Goal: Information Seeking & Learning: Find specific page/section

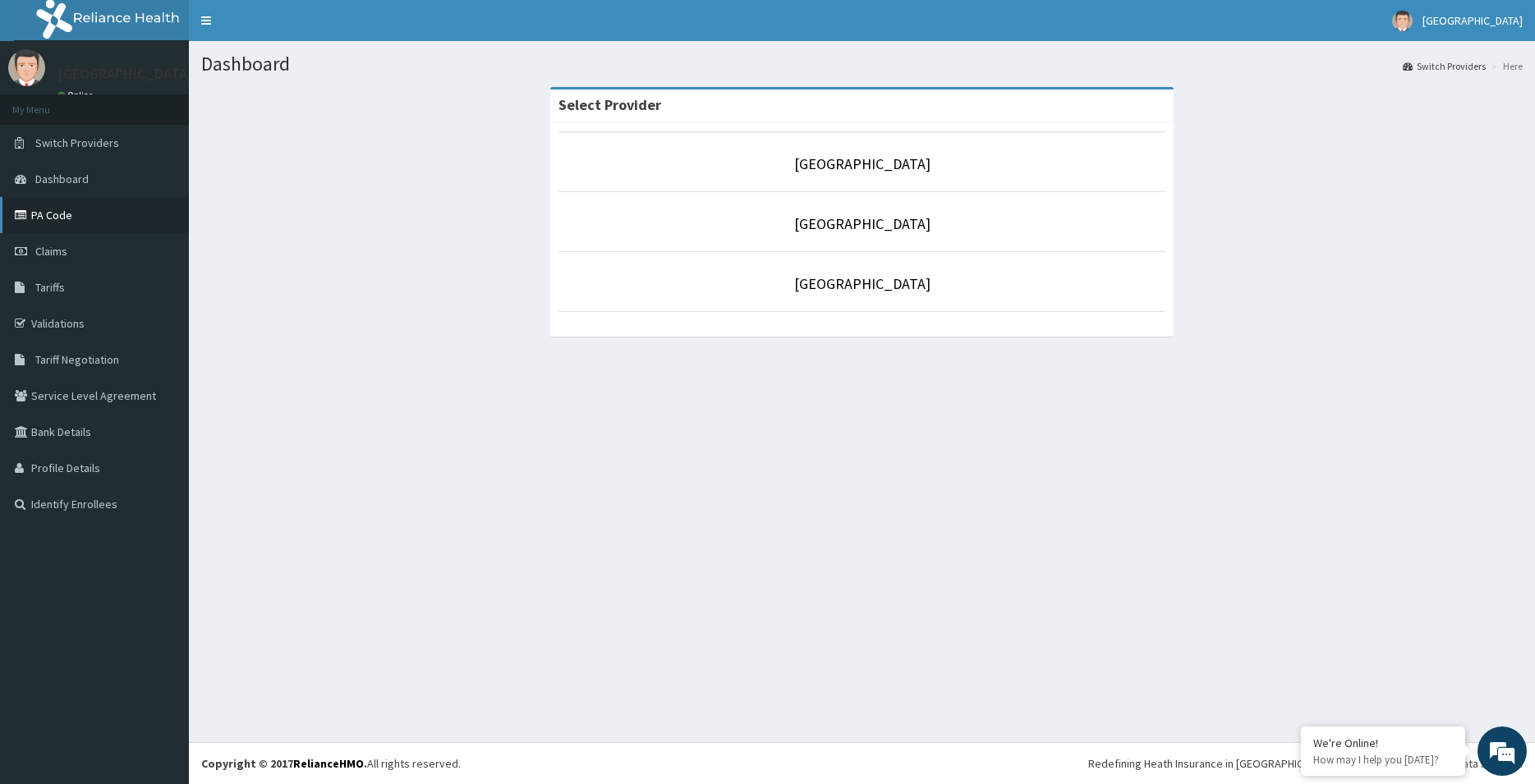
click at [68, 206] on link "PA Code" at bounding box center [95, 216] width 189 height 37
click at [56, 285] on span "Tariffs" at bounding box center [51, 288] width 30 height 15
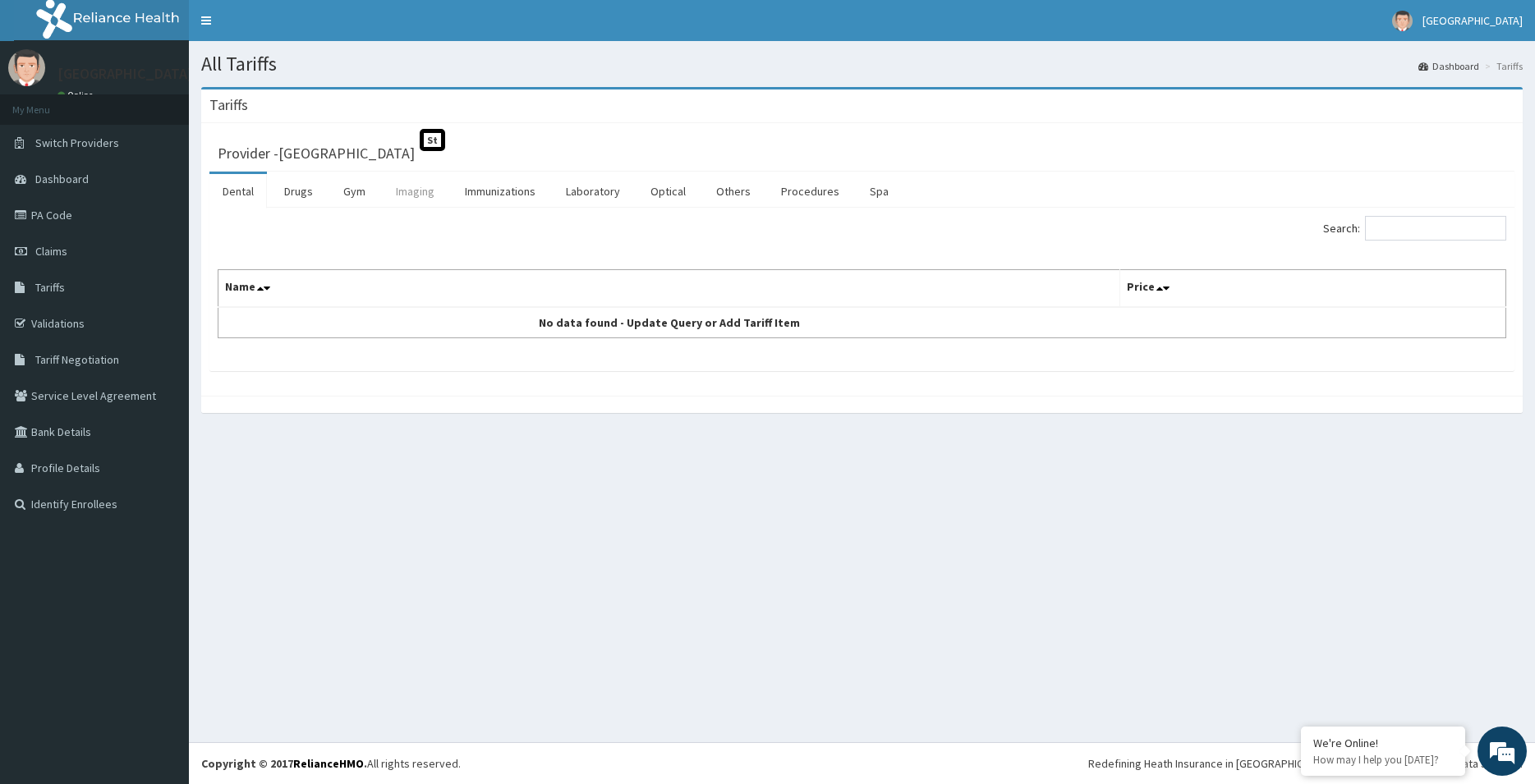
click at [415, 191] on link "Imaging" at bounding box center [415, 192] width 65 height 35
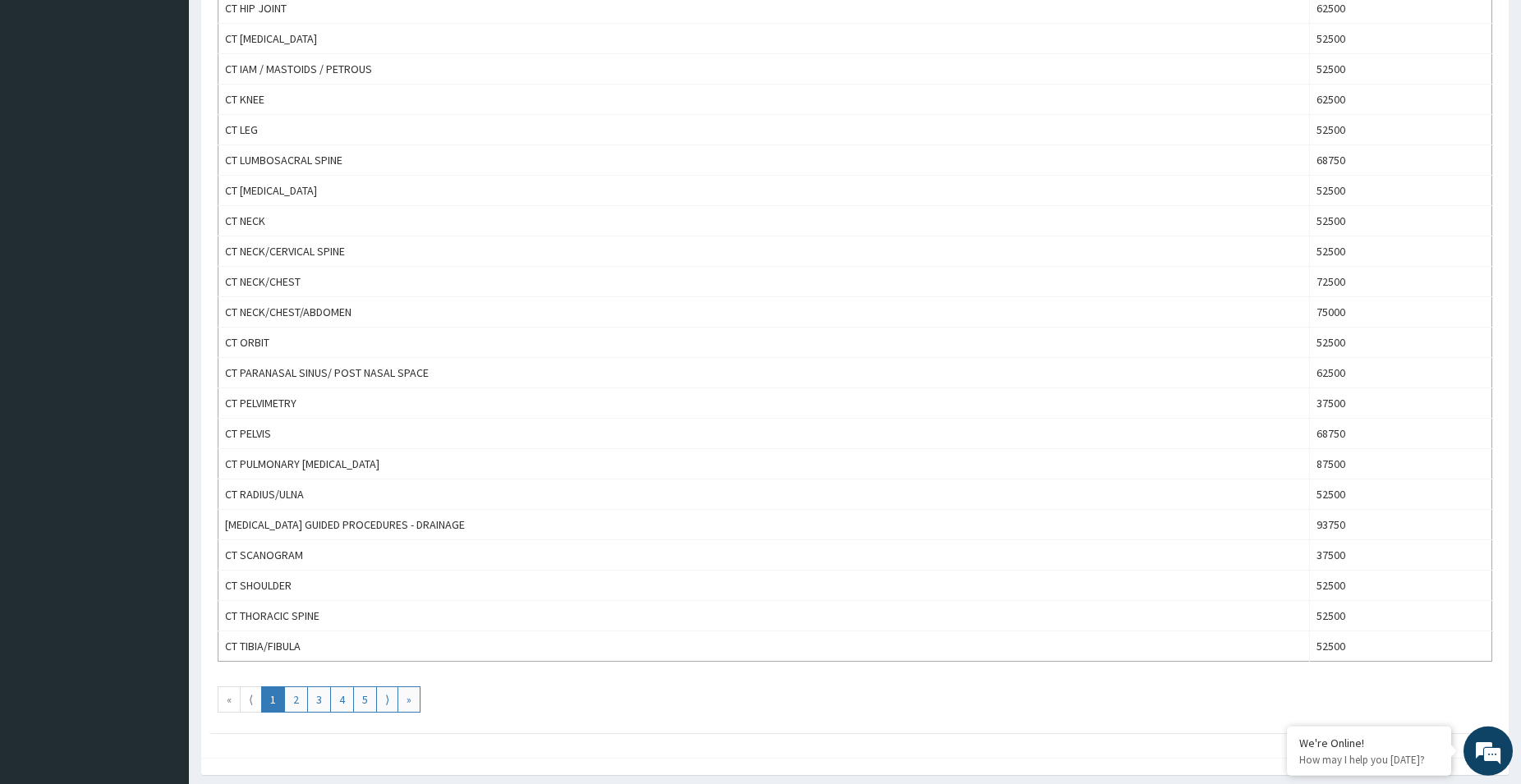
scroll to position [1228, 0]
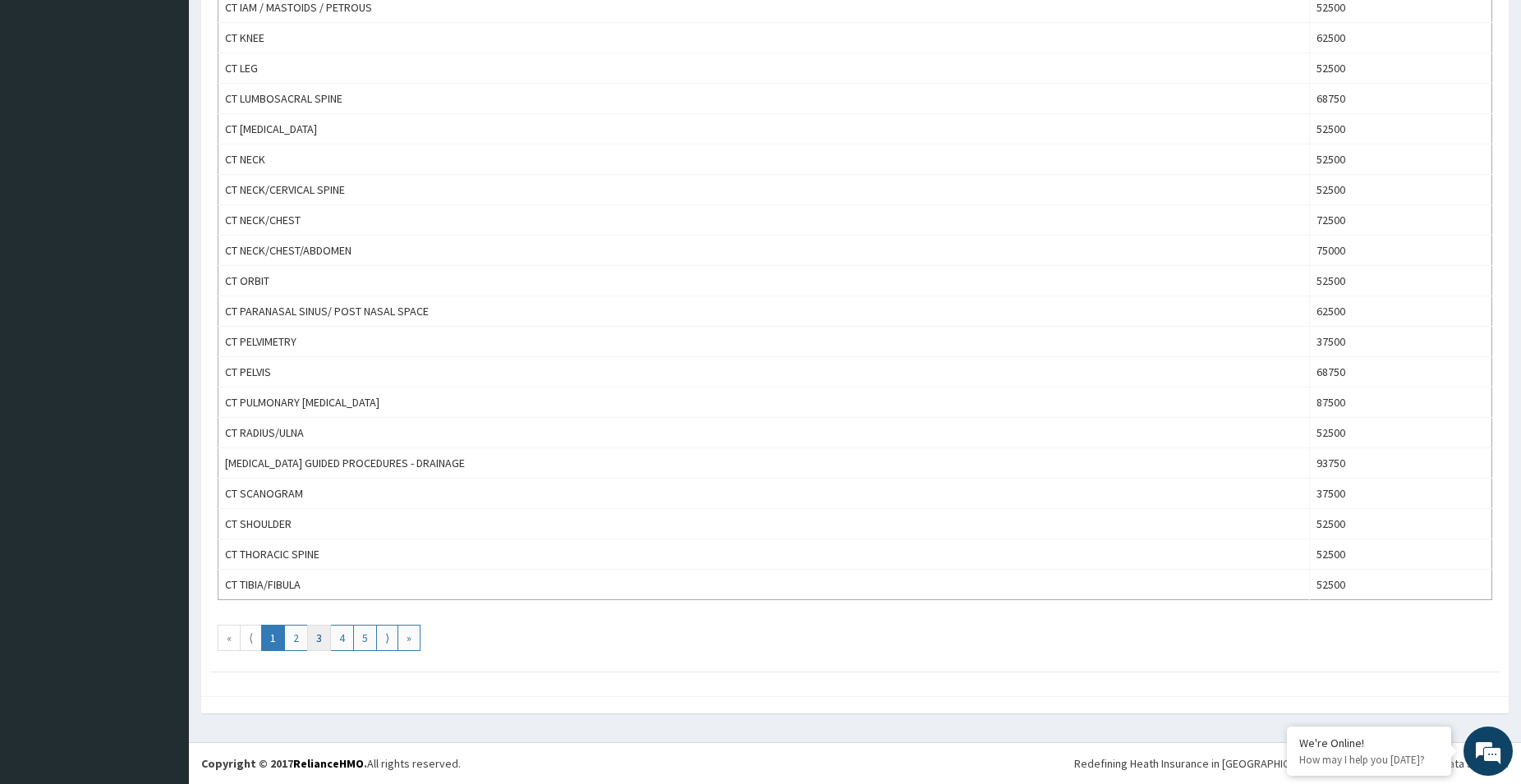
click at [319, 636] on link "3" at bounding box center [319, 638] width 24 height 27
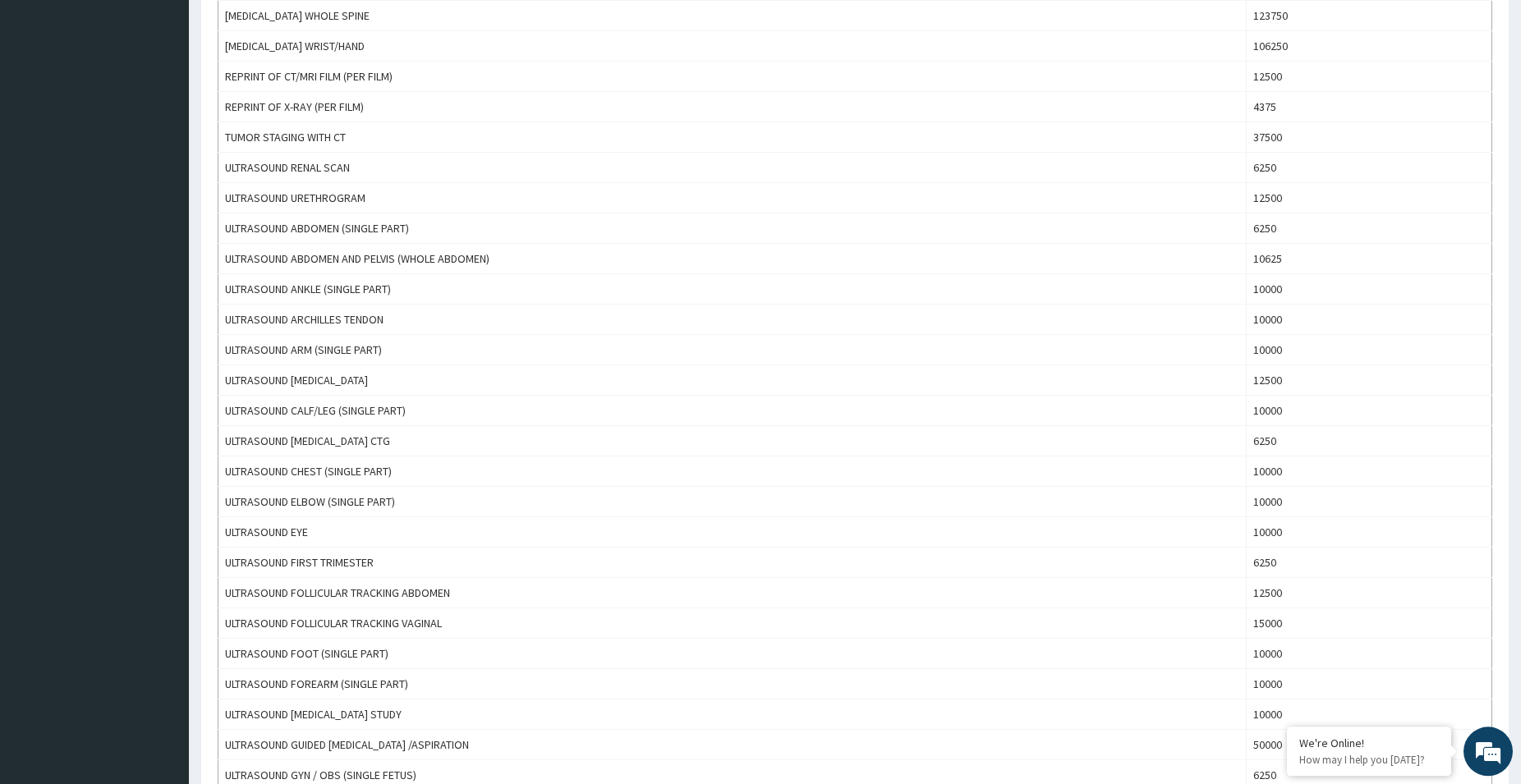
scroll to position [1089, 0]
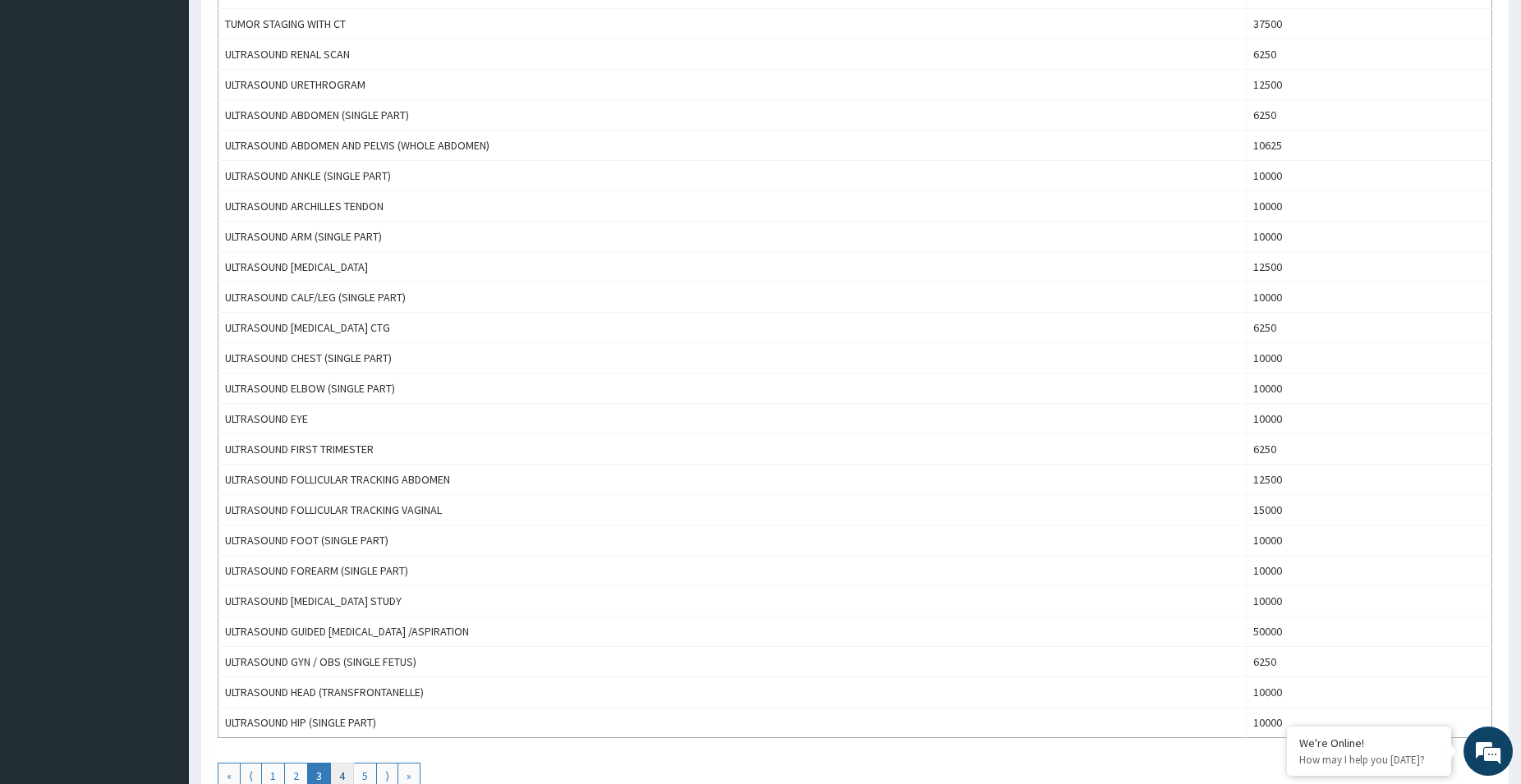
click at [339, 774] on link "4" at bounding box center [342, 777] width 24 height 27
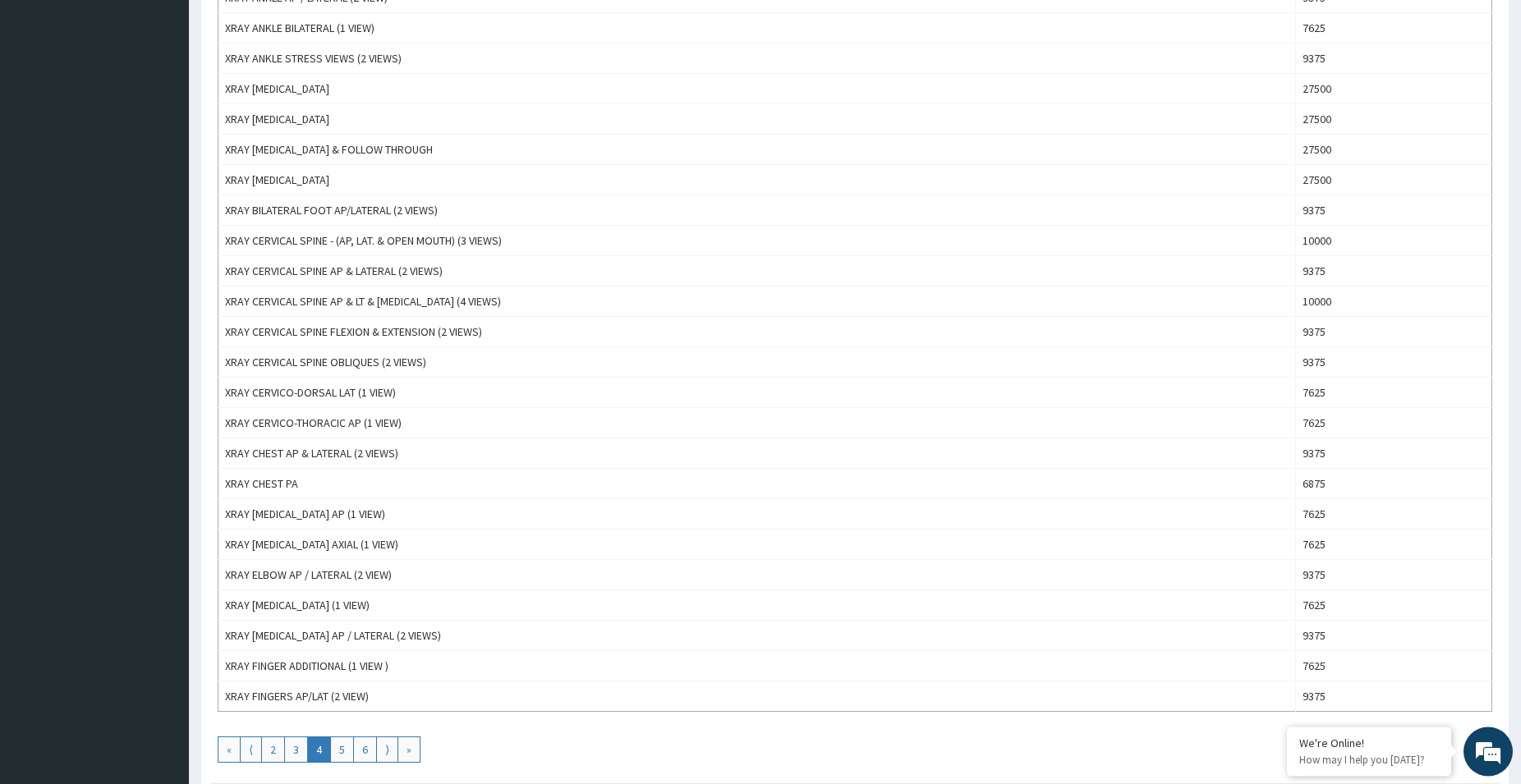
scroll to position [1228, 0]
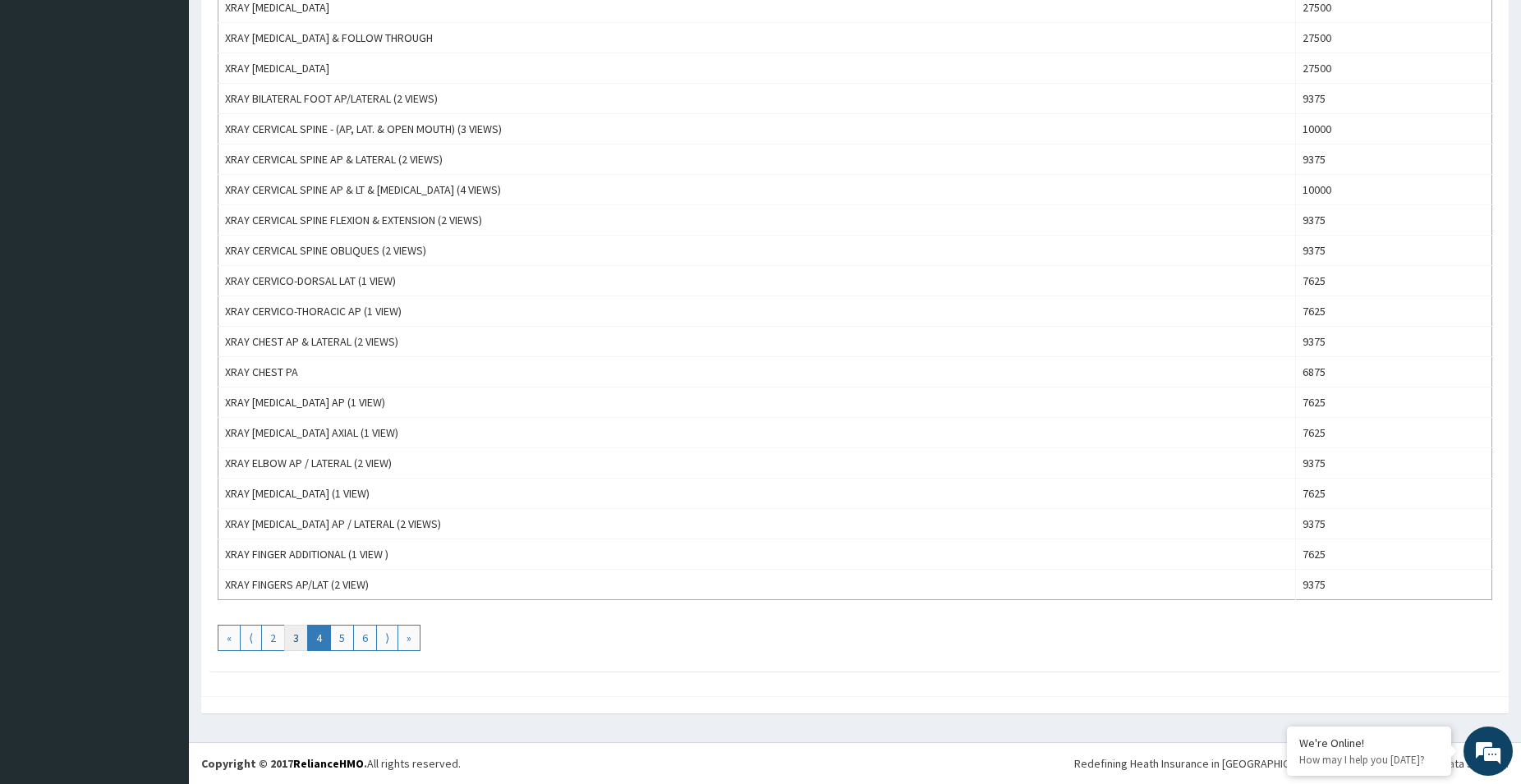
click at [296, 640] on link "3" at bounding box center [295, 638] width 24 height 27
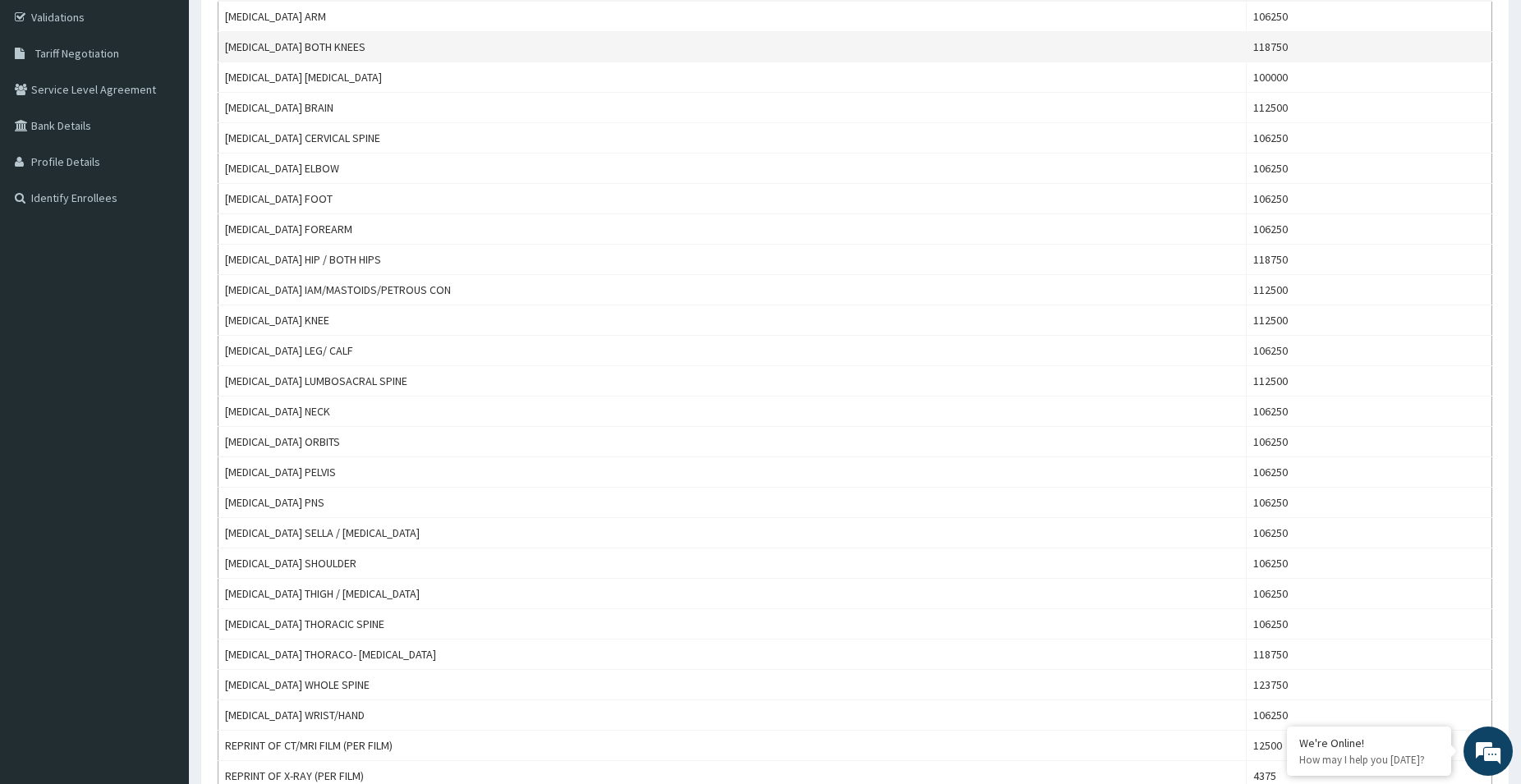
scroll to position [0, 0]
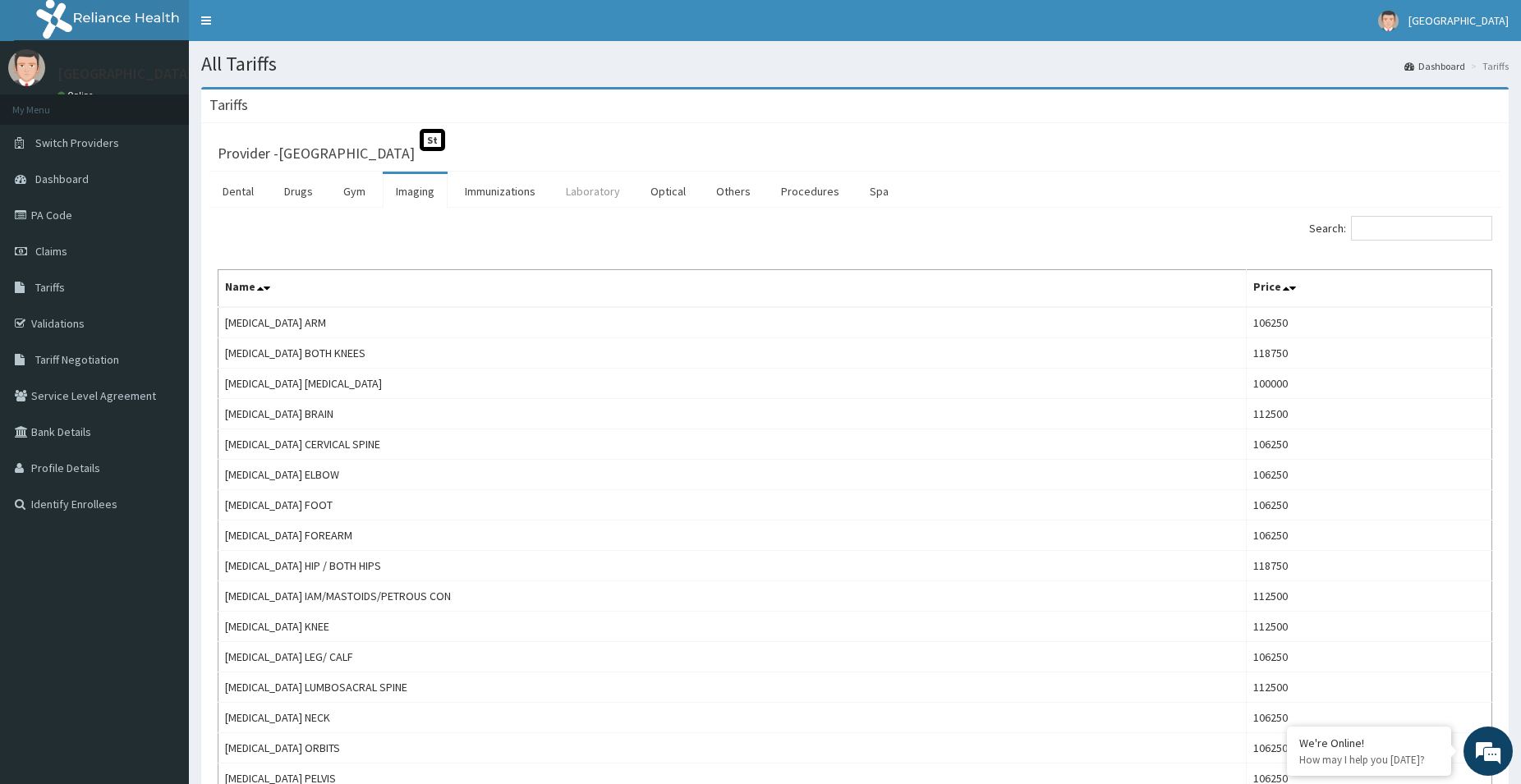
click at [587, 190] on link "Laboratory" at bounding box center [592, 192] width 80 height 35
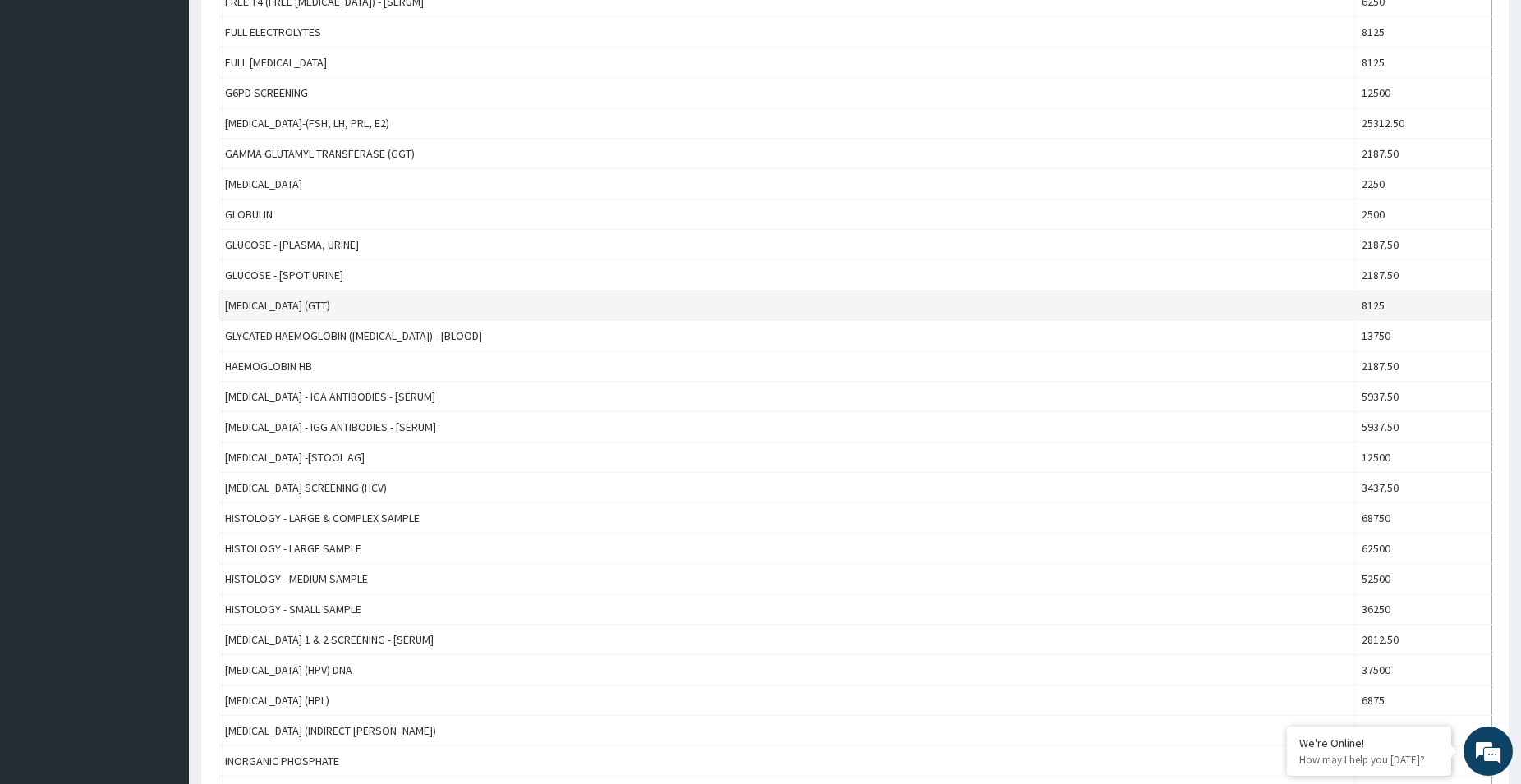
scroll to position [1228, 0]
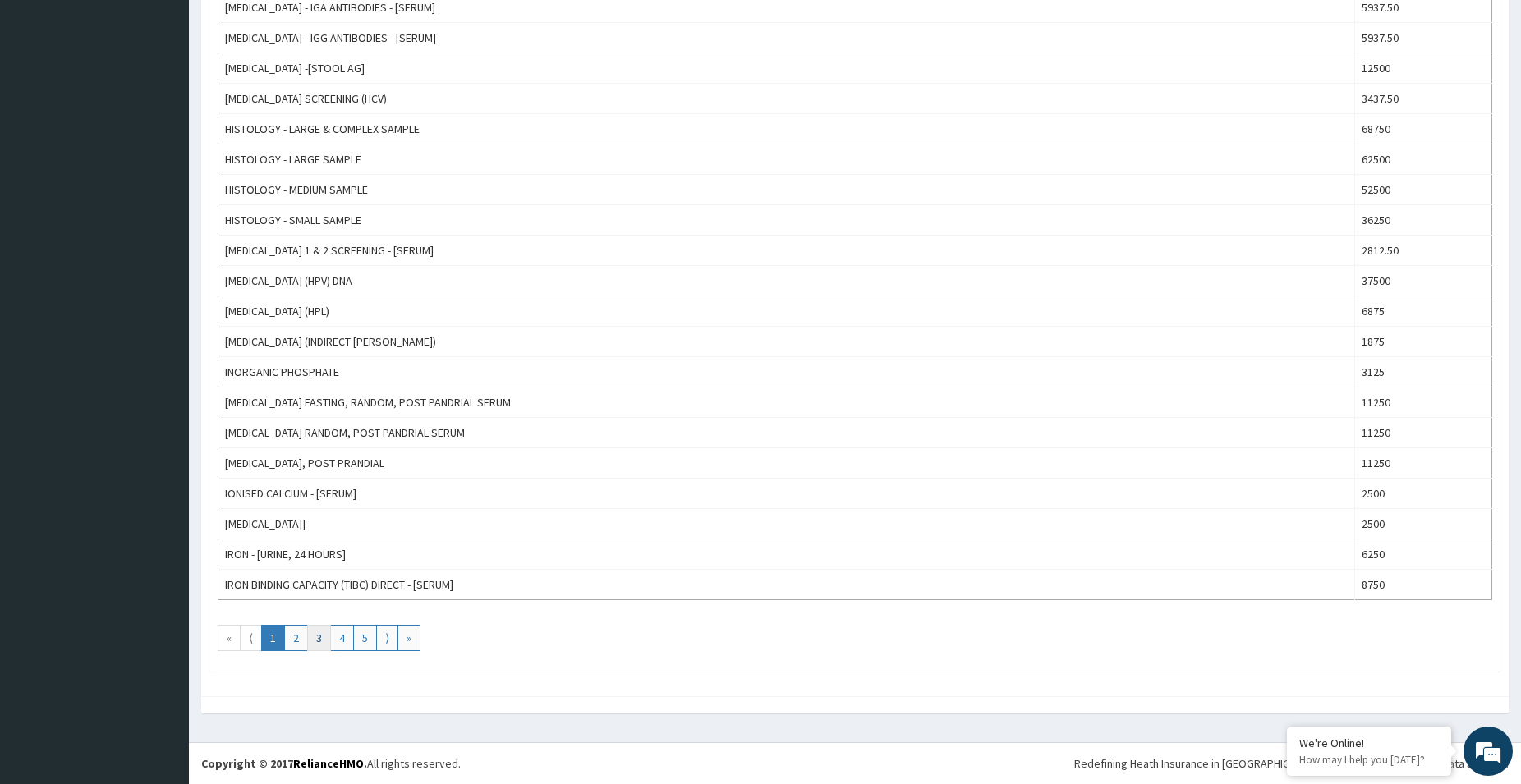
click at [319, 635] on link "3" at bounding box center [319, 638] width 24 height 27
click at [342, 629] on link "4" at bounding box center [342, 638] width 24 height 27
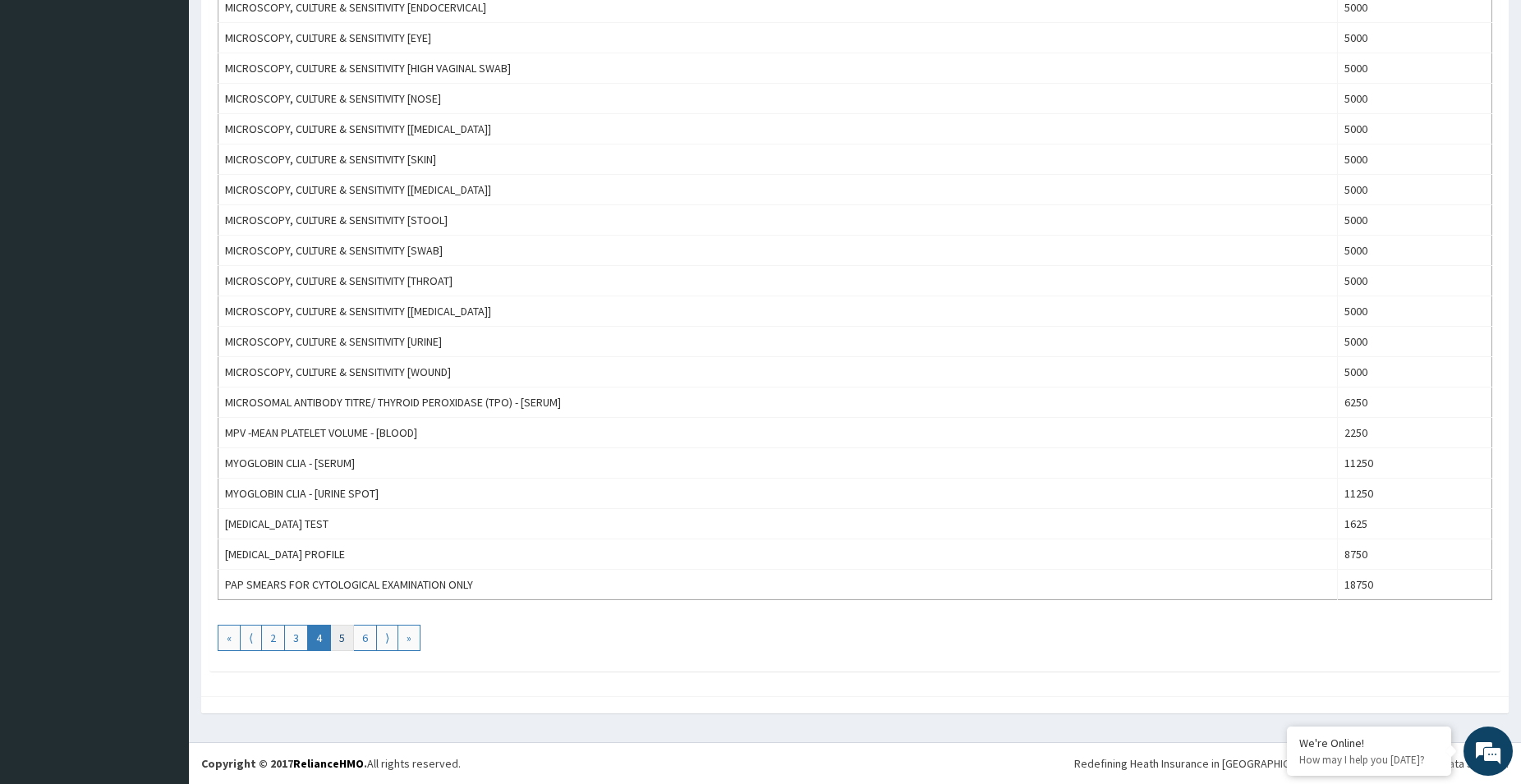
click at [341, 635] on link "5" at bounding box center [342, 638] width 24 height 27
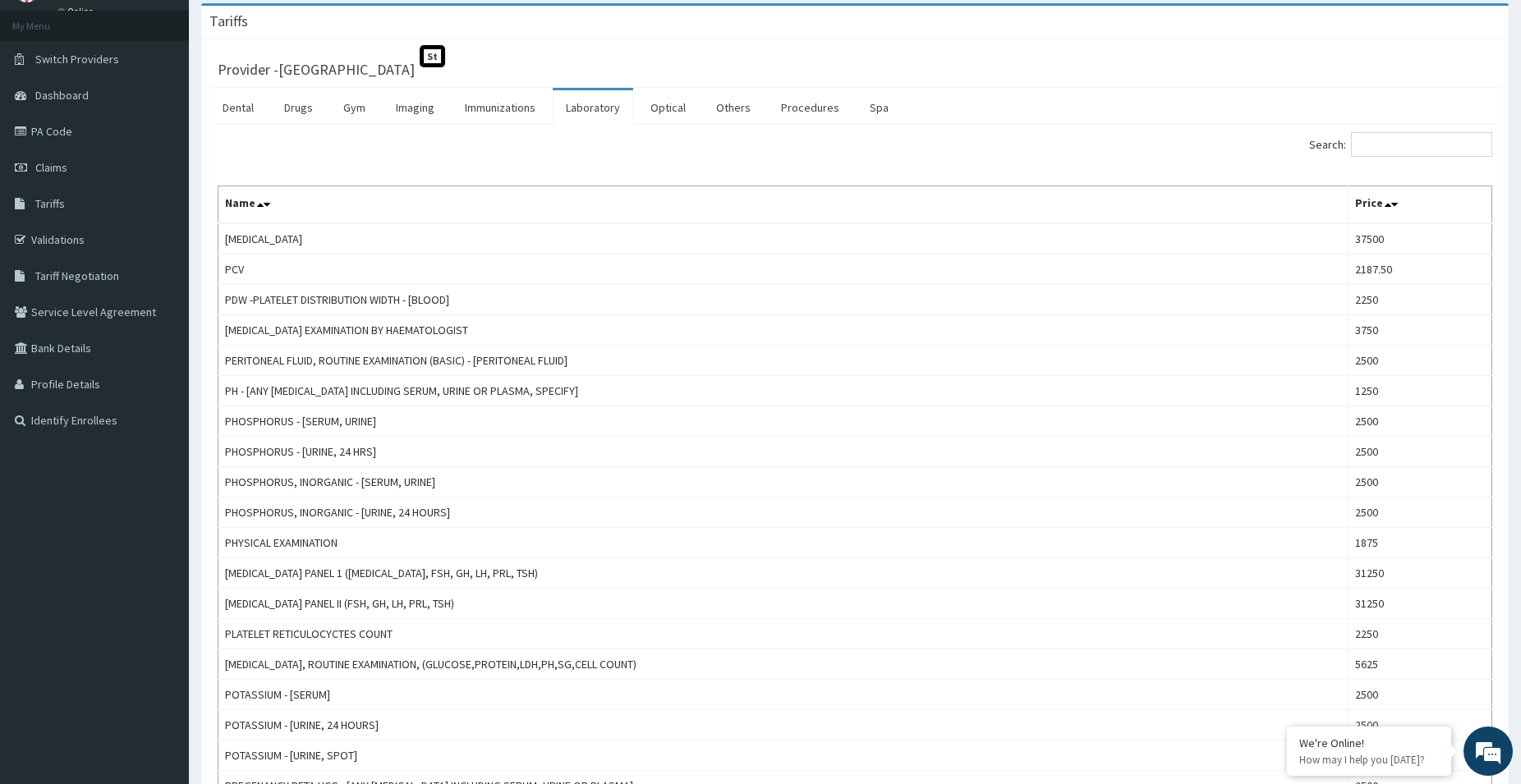
scroll to position [0, 0]
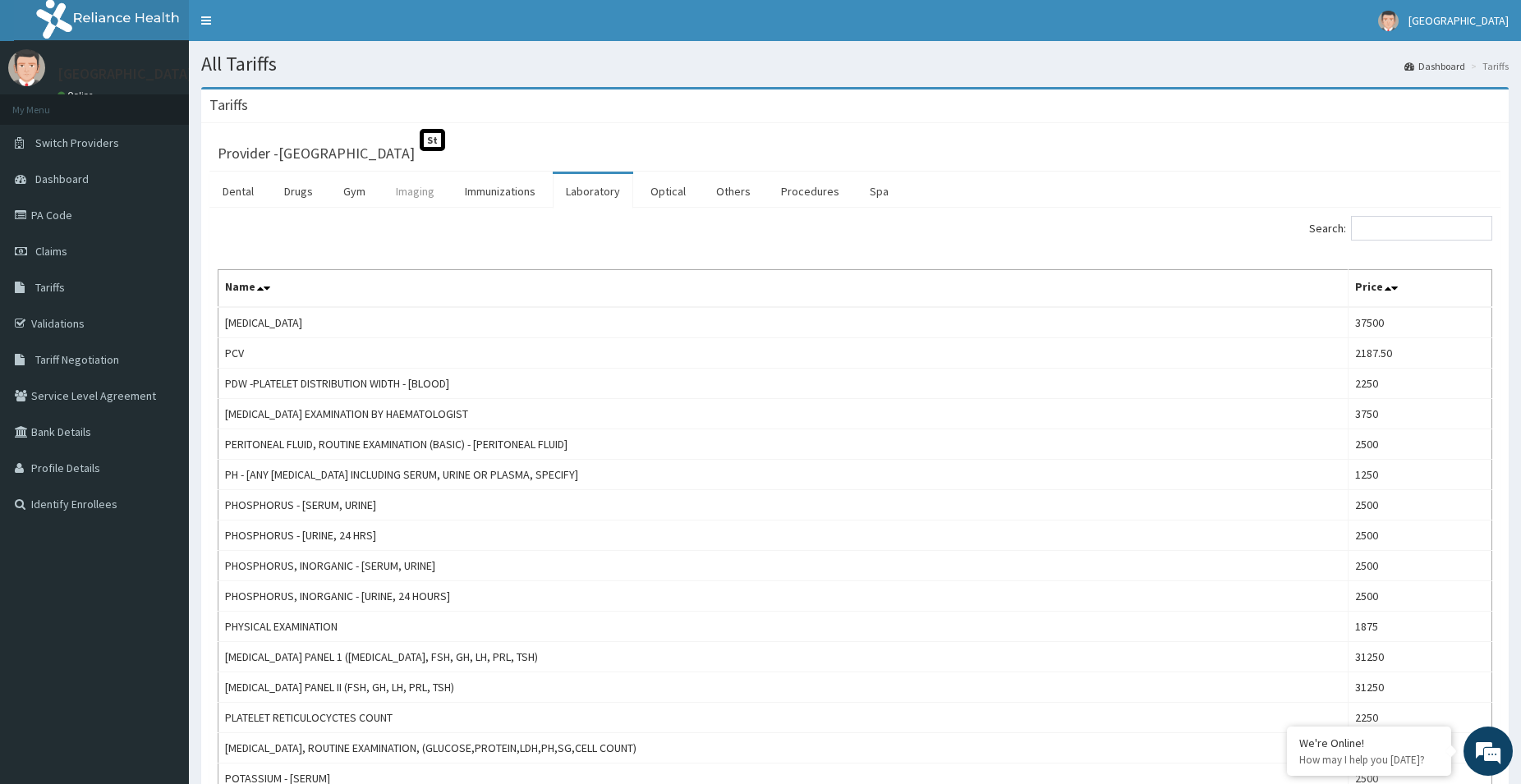
click at [403, 190] on link "Imaging" at bounding box center [415, 192] width 65 height 35
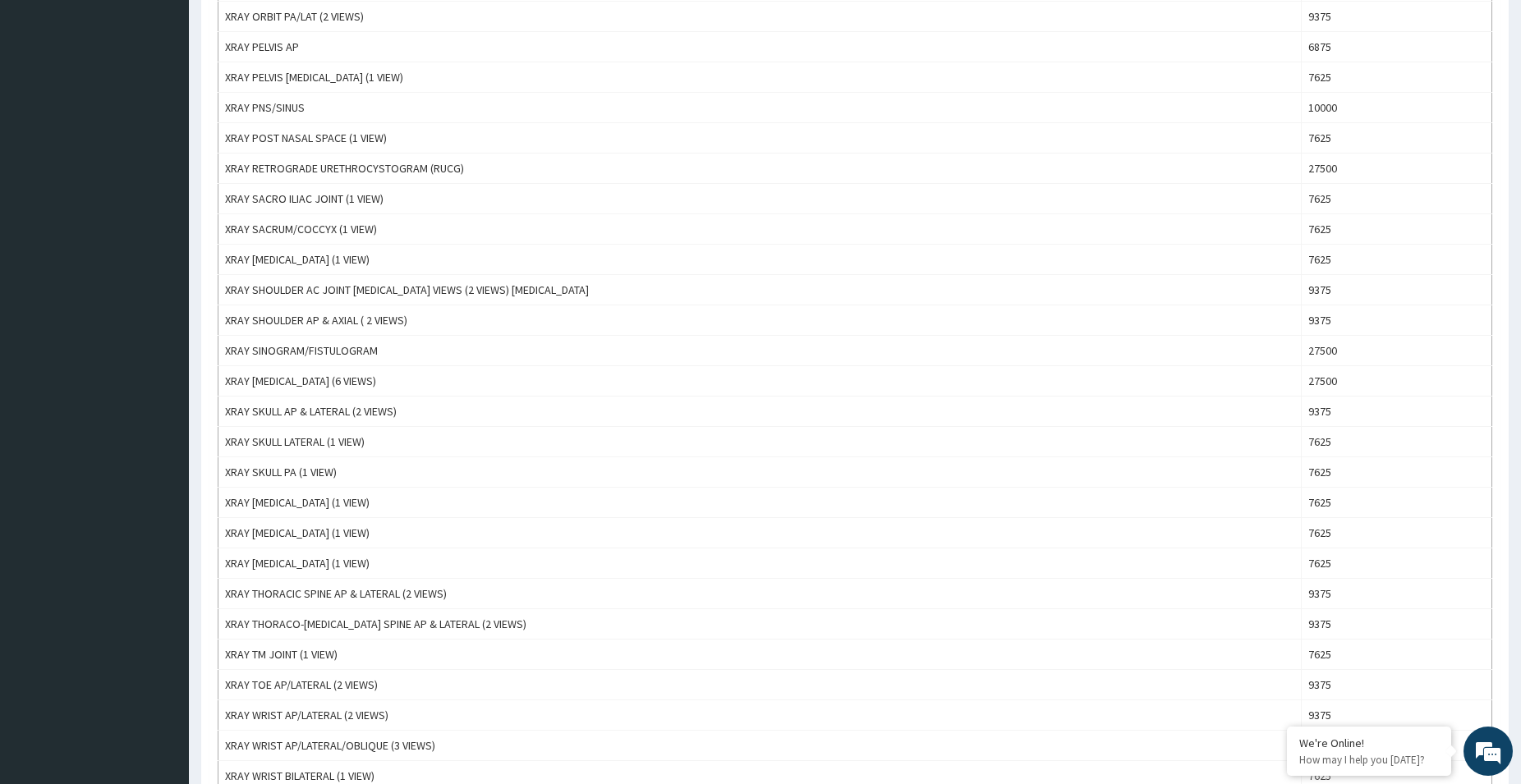
scroll to position [1228, 0]
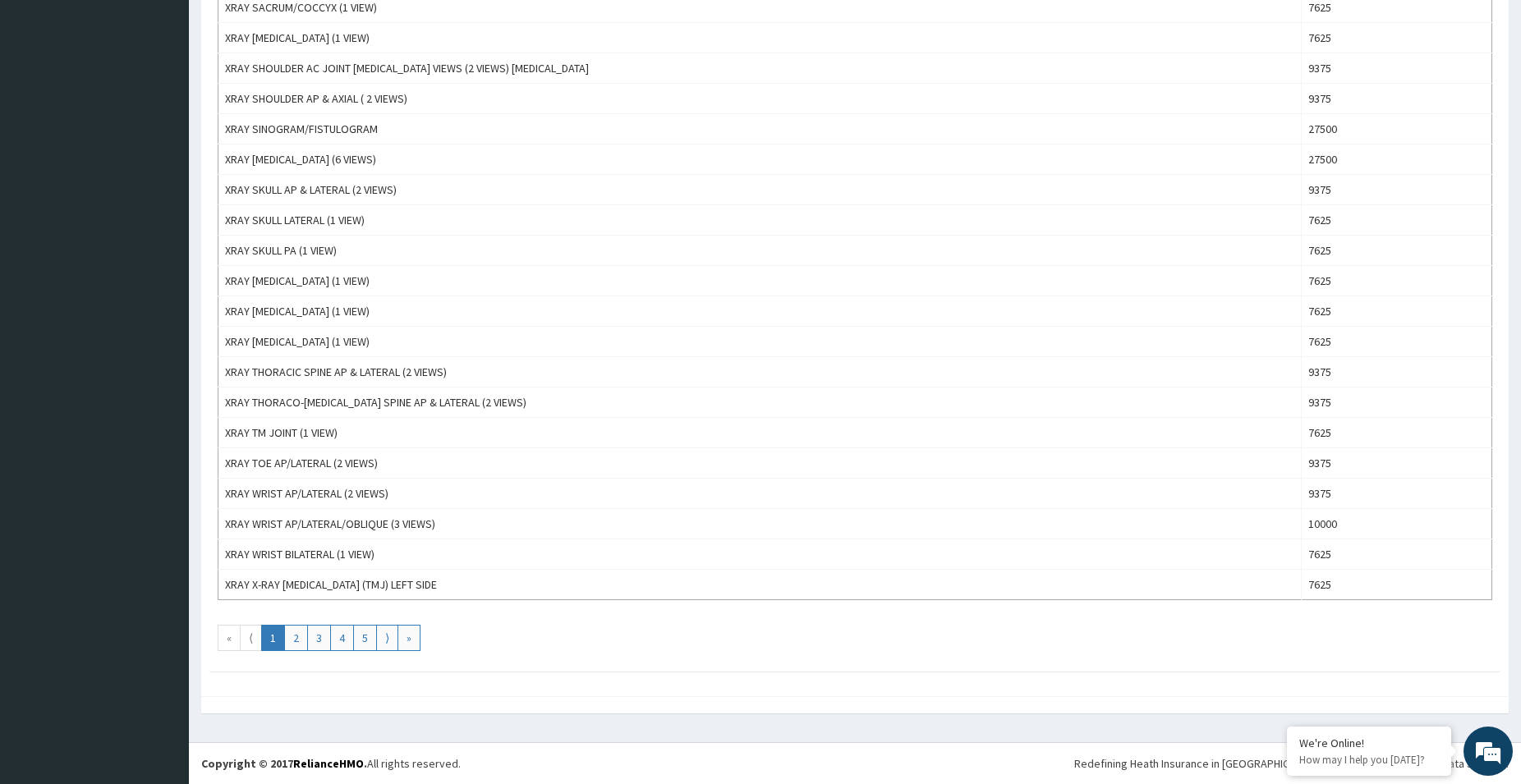
click at [268, 637] on link "1" at bounding box center [273, 638] width 24 height 27
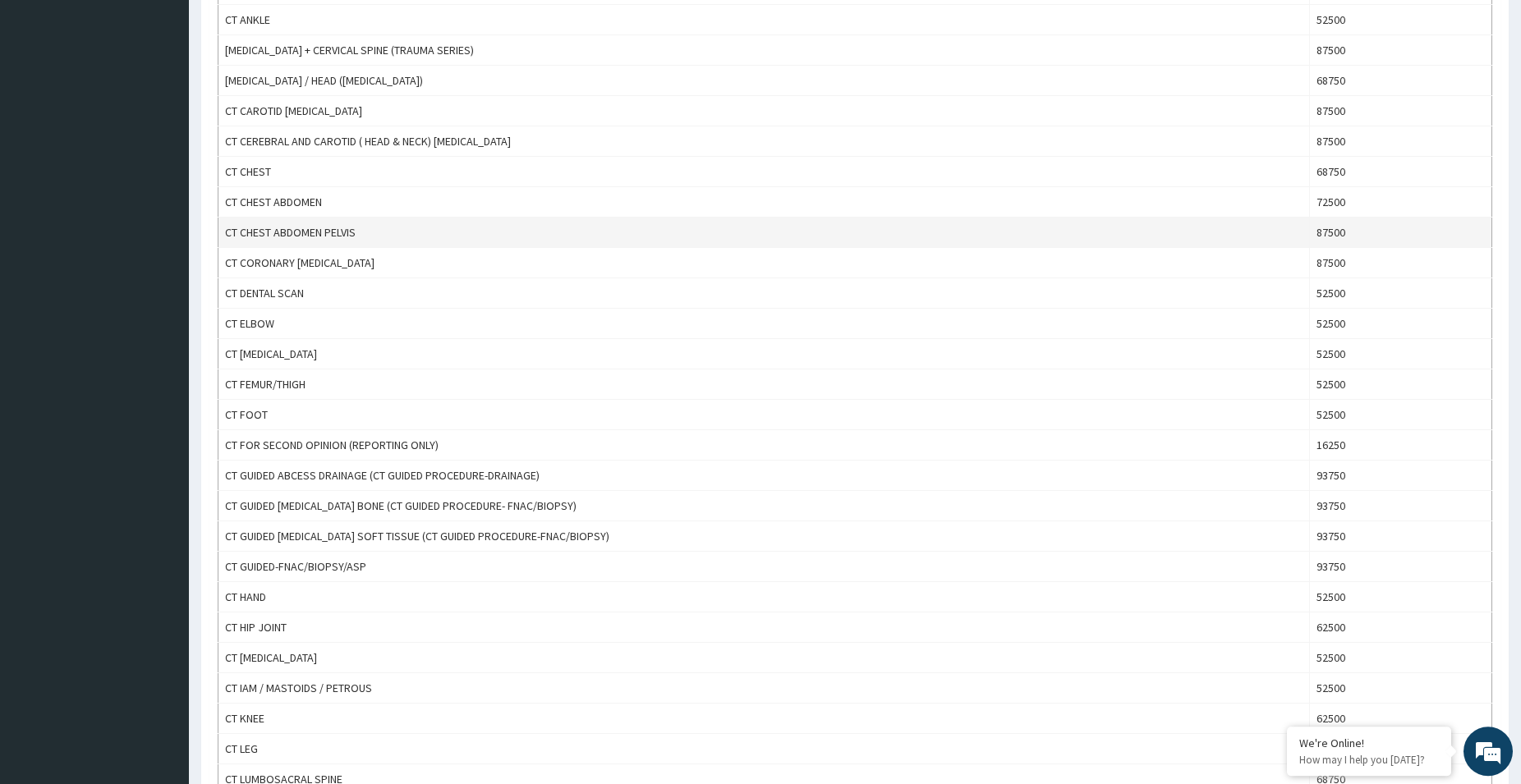
scroll to position [587, 0]
